Goal: Book appointment/travel/reservation

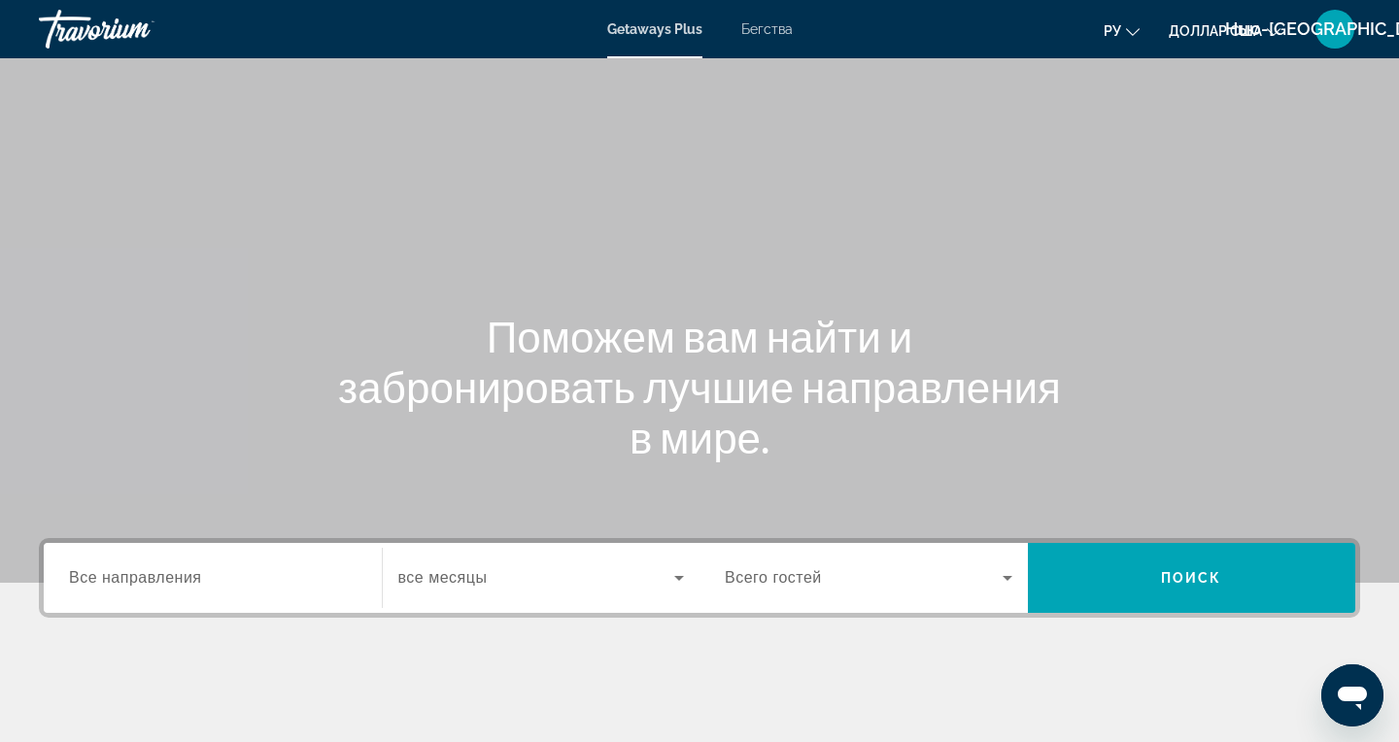
click at [762, 32] on font "Бегства" at bounding box center [766, 29] width 51 height 16
click at [121, 579] on span "Все направления" at bounding box center [135, 577] width 133 height 17
click at [121, 579] on input "Destination Все направления" at bounding box center [213, 578] width 288 height 23
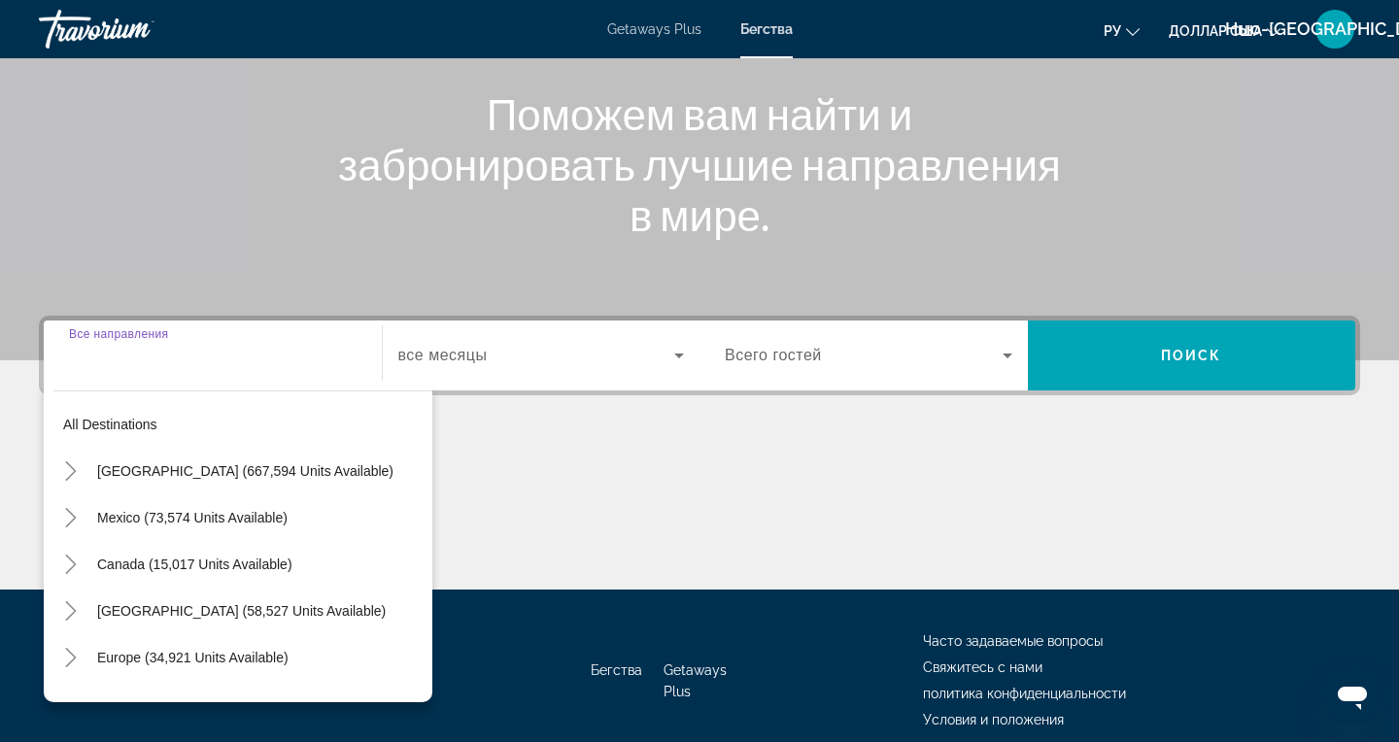
scroll to position [308, 0]
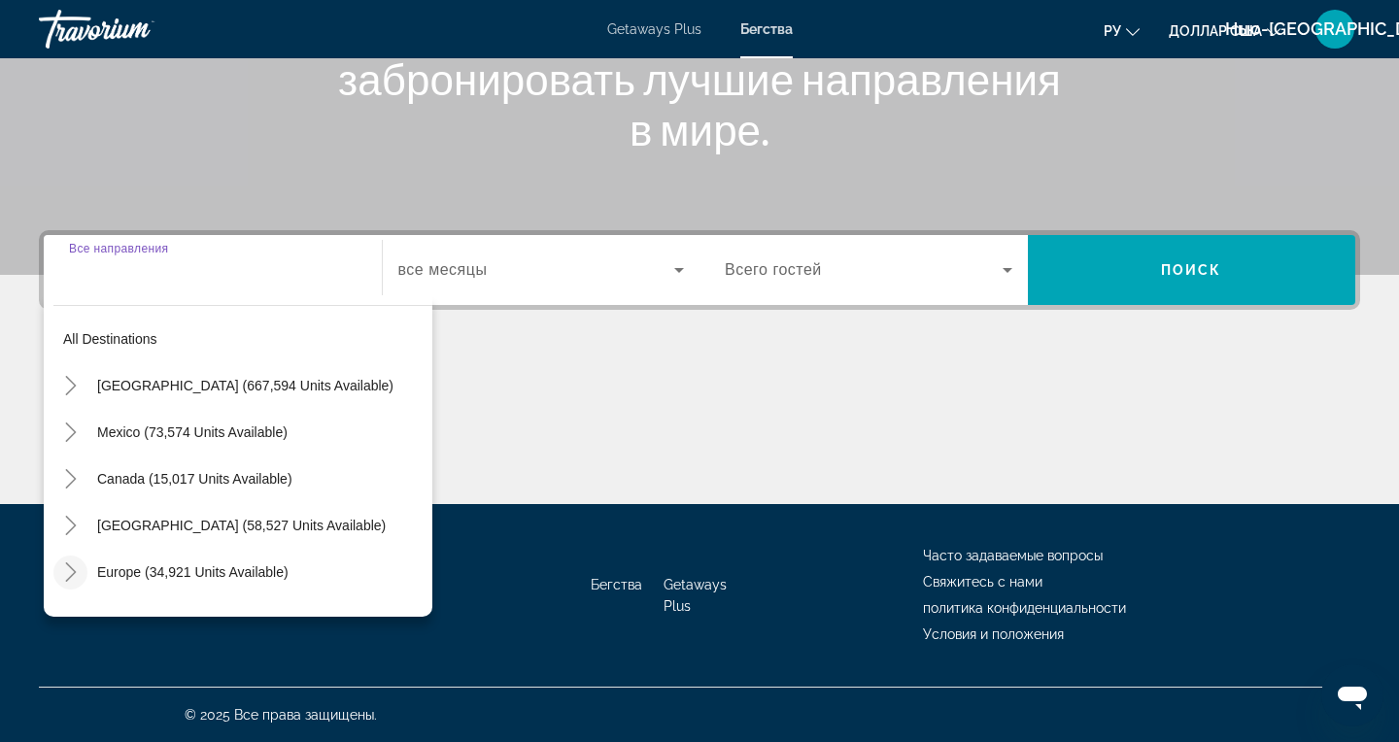
click at [65, 571] on icon "Toggle Europe (34,921 units available)" at bounding box center [70, 571] width 19 height 19
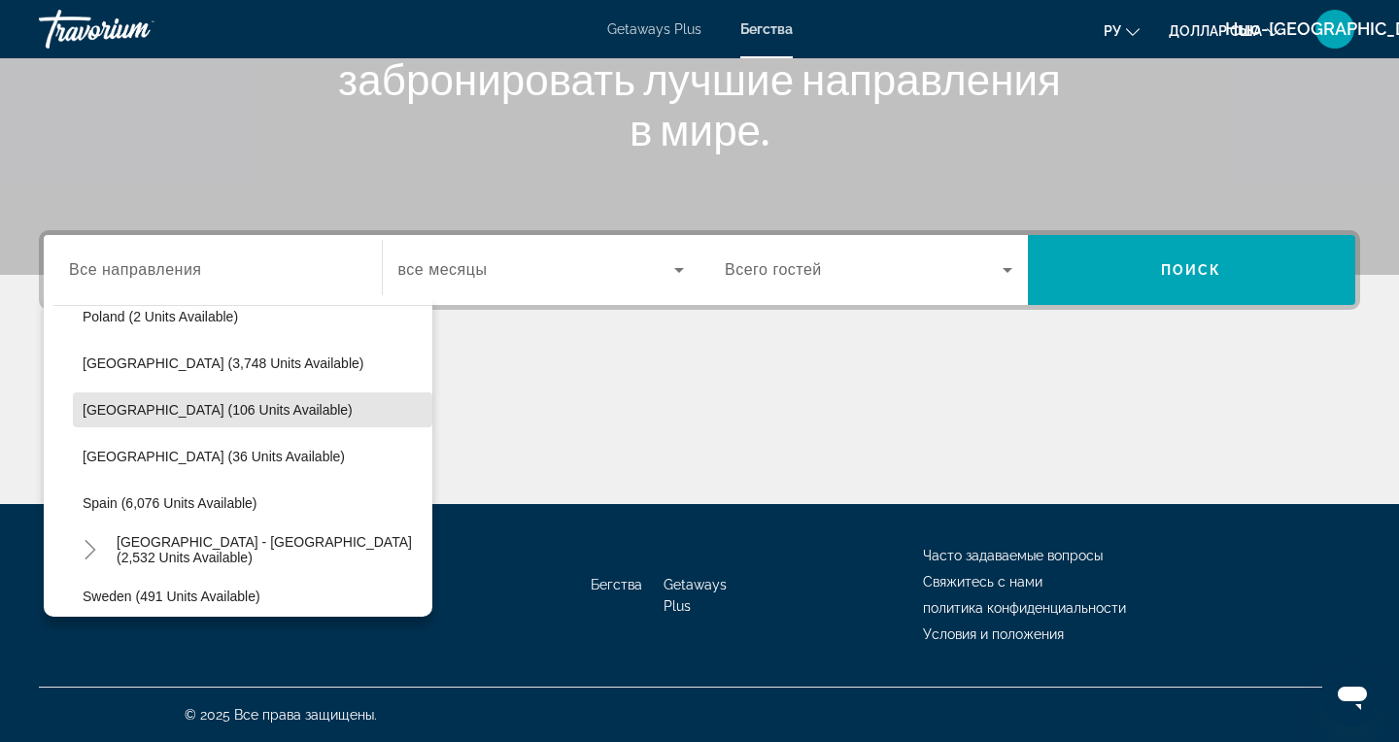
scroll to position [907, 0]
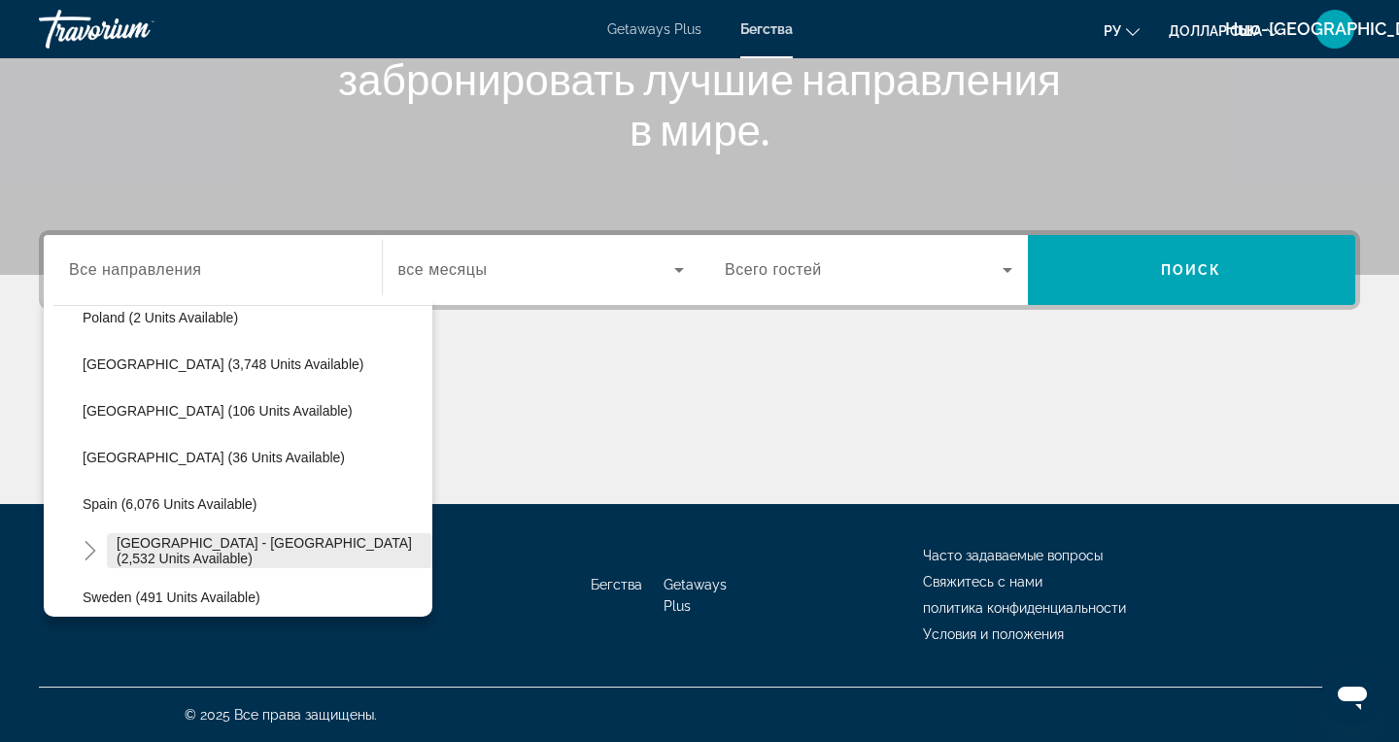
click at [288, 566] on span "Search widget" at bounding box center [269, 550] width 325 height 47
type input "**********"
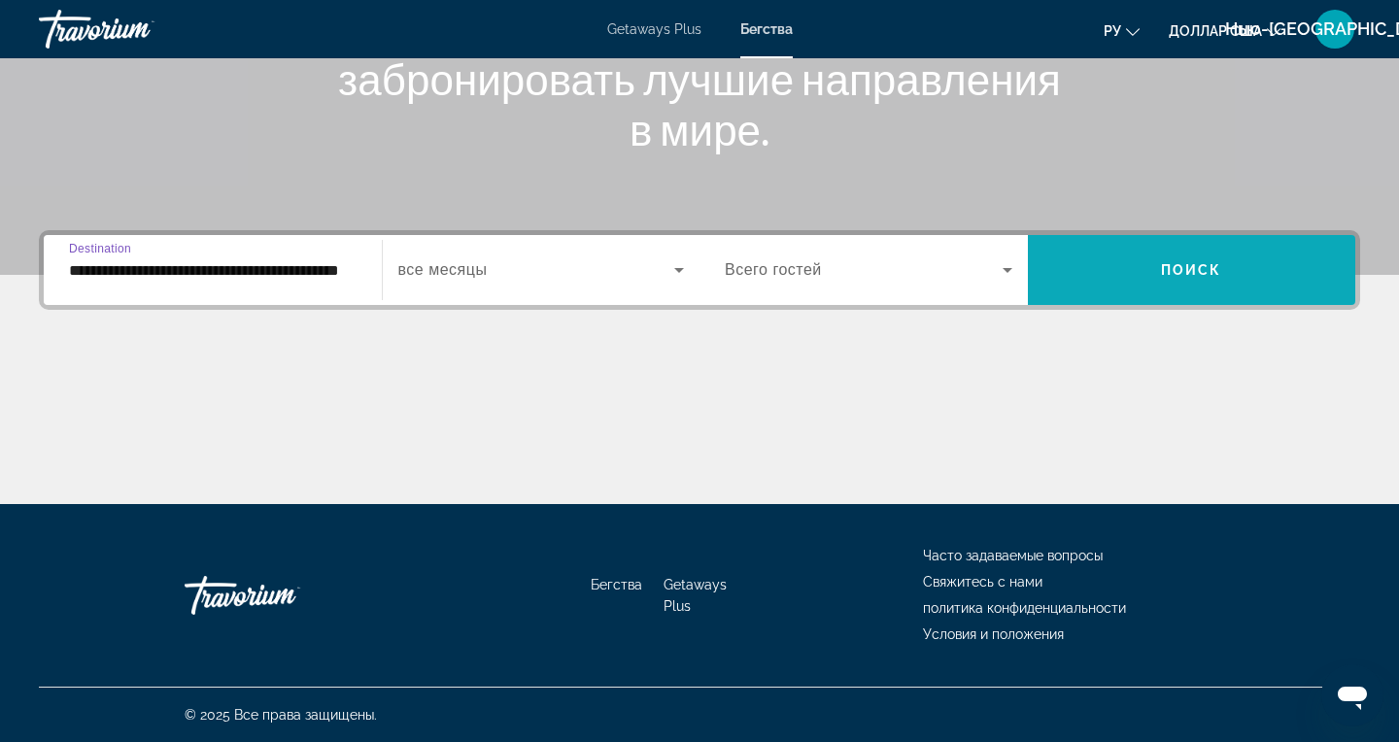
click at [1187, 283] on span "Search widget" at bounding box center [1192, 270] width 328 height 47
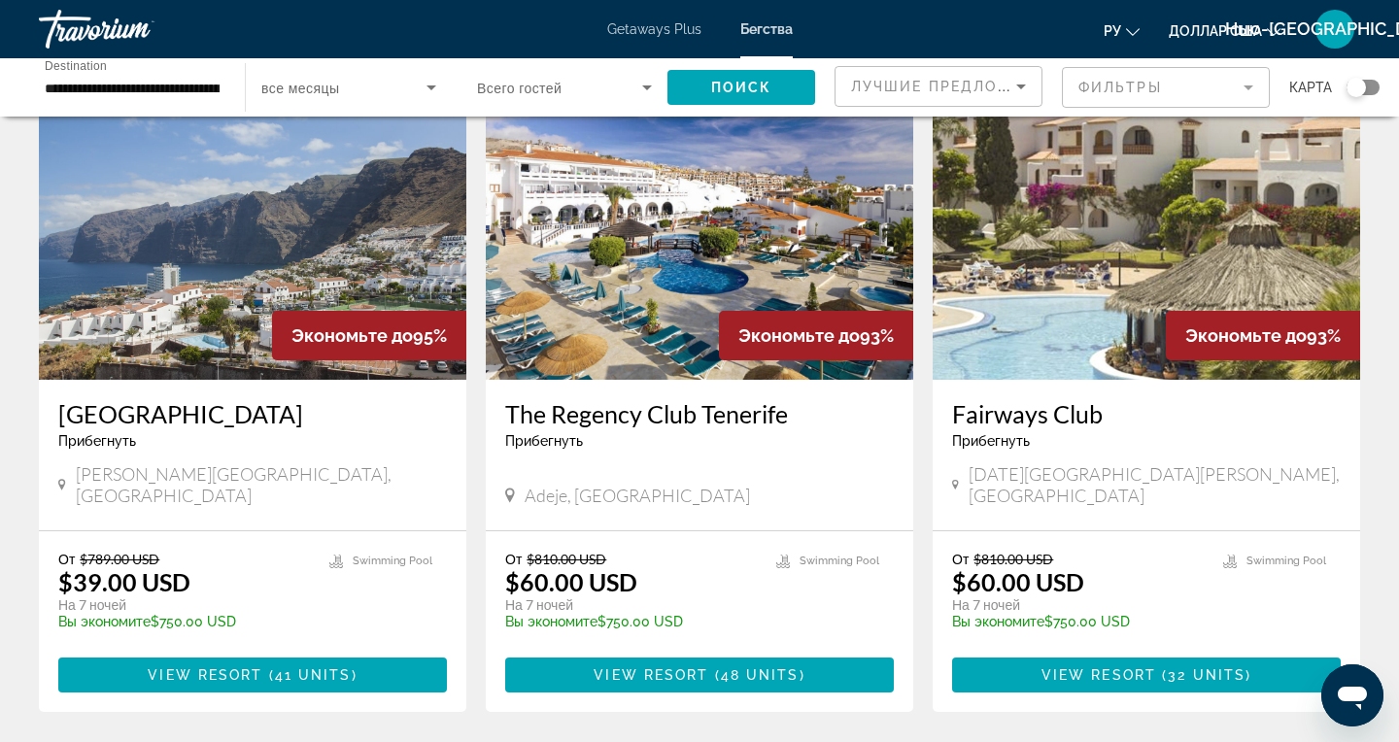
scroll to position [827, 0]
click at [228, 667] on span "View Resort" at bounding box center [205, 675] width 115 height 16
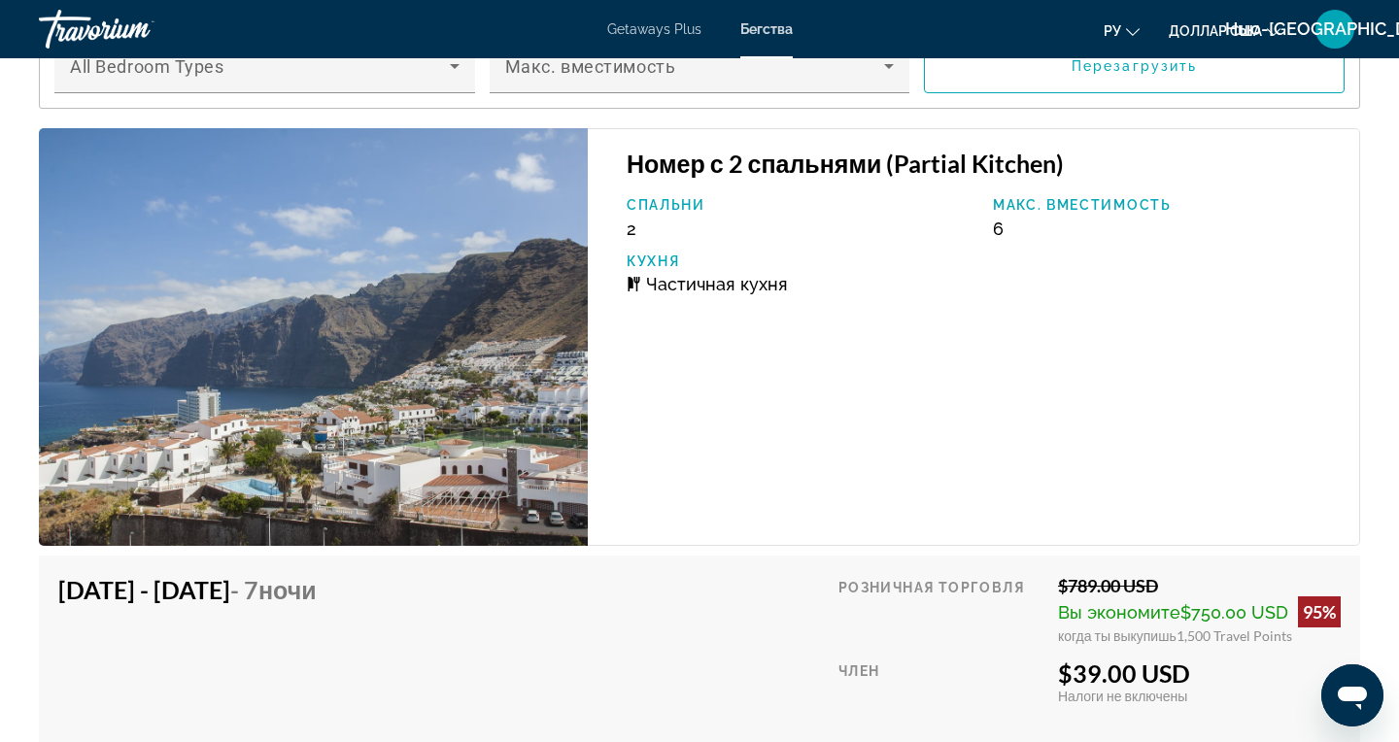
scroll to position [3316, 0]
